Goal: Find contact information: Find contact information

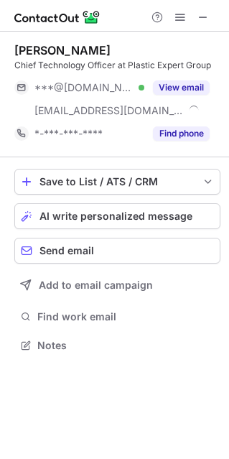
scroll to position [348, 228]
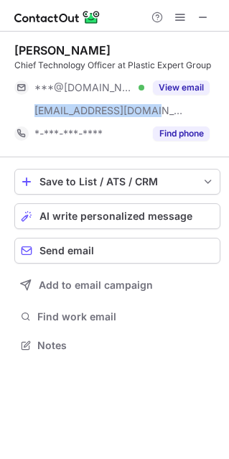
copy span "***@plasticexpert.com"
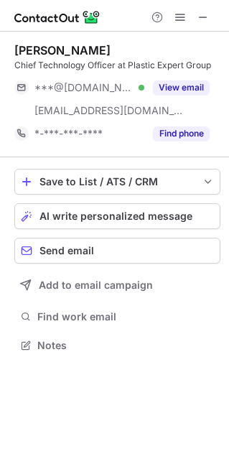
click at [188, 93] on button "View email" at bounding box center [181, 87] width 57 height 14
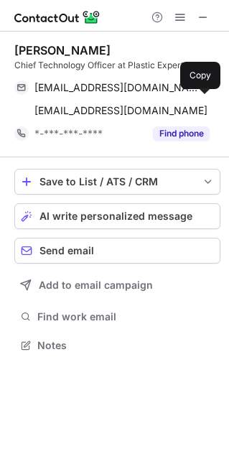
click at [204, 93] on span at bounding box center [202, 87] width 11 height 11
click at [208, 118] on button at bounding box center [202, 110] width 14 height 14
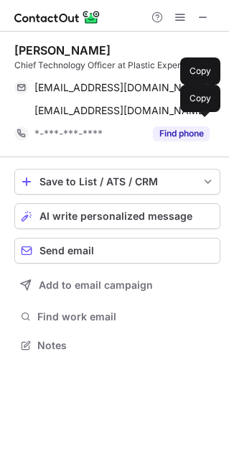
click at [137, 94] on span "bowdiei@hotmail.com" at bounding box center [116, 87] width 164 height 13
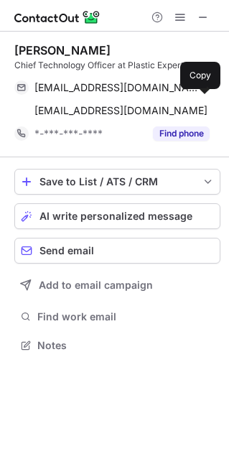
click at [203, 93] on span at bounding box center [202, 87] width 11 height 11
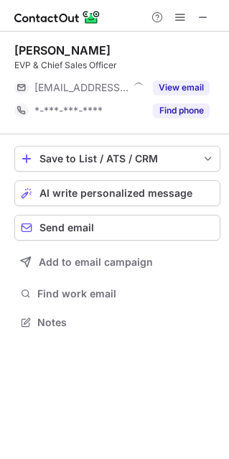
scroll to position [7, 7]
copy span "[EMAIL_ADDRESS][DOMAIN_NAME]"
click at [200, 20] on span at bounding box center [203, 16] width 11 height 11
